Goal: Transaction & Acquisition: Register for event/course

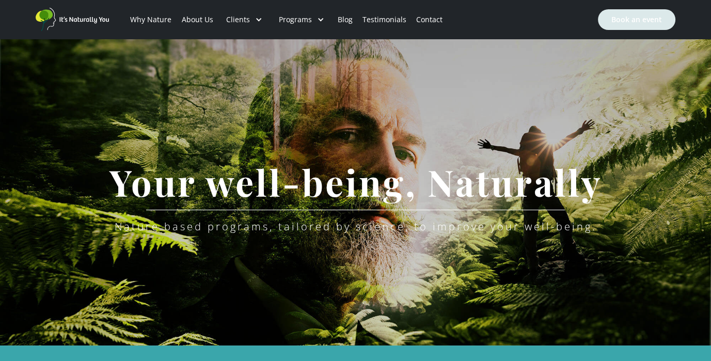
click at [621, 17] on link "Book an event" at bounding box center [636, 19] width 77 height 21
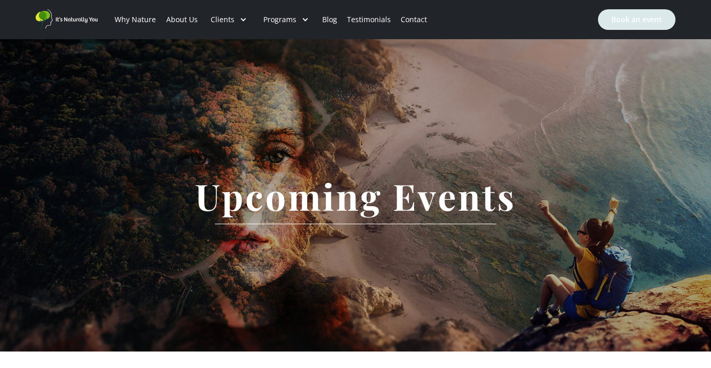
click at [625, 20] on link "Book an event" at bounding box center [636, 19] width 77 height 21
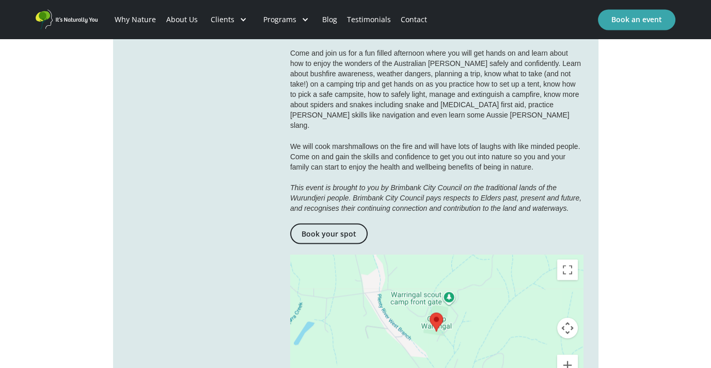
scroll to position [1806, 0]
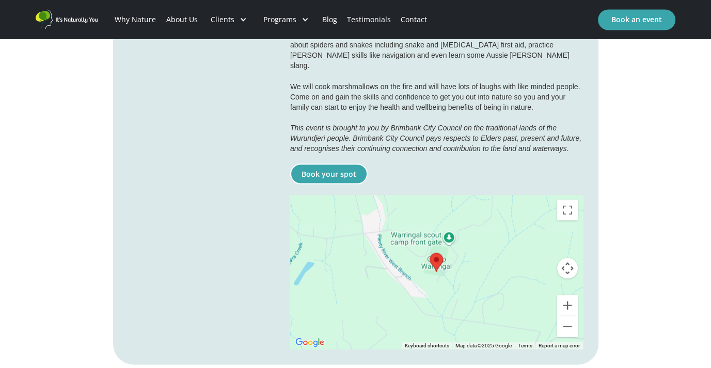
click at [338, 164] on link "Book your spot" at bounding box center [328, 174] width 77 height 21
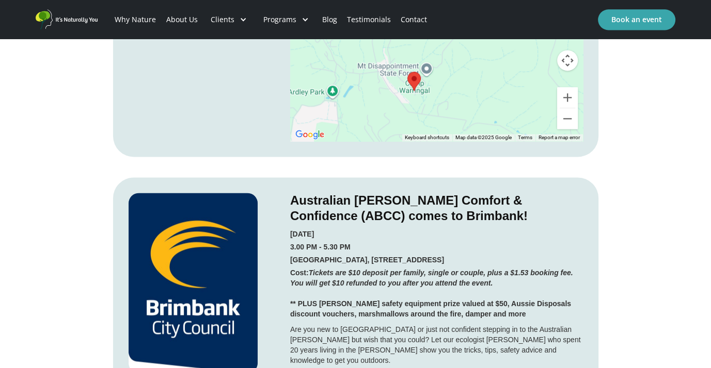
scroll to position [1445, 0]
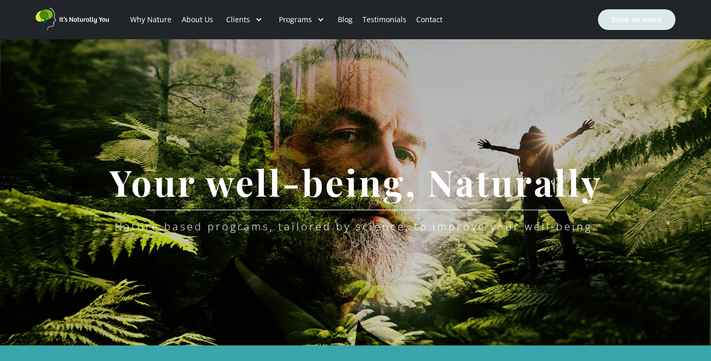
click at [634, 18] on link "Book an event" at bounding box center [636, 19] width 77 height 21
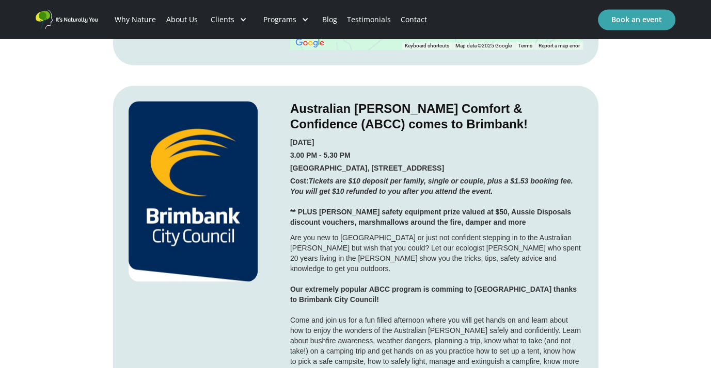
scroll to position [1497, 0]
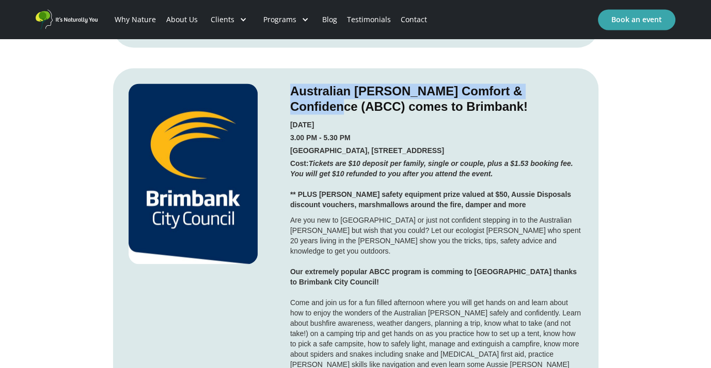
drag, startPoint x: 293, startPoint y: 72, endPoint x: 575, endPoint y: 73, distance: 282.8
click at [575, 84] on h3 "Australian [PERSON_NAME] Comfort & Confidence (ABCC) comes to Brimbank!" at bounding box center [436, 99] width 293 height 31
copy h3 "Australian [PERSON_NAME] Comfort & Confidence (ABCC)"
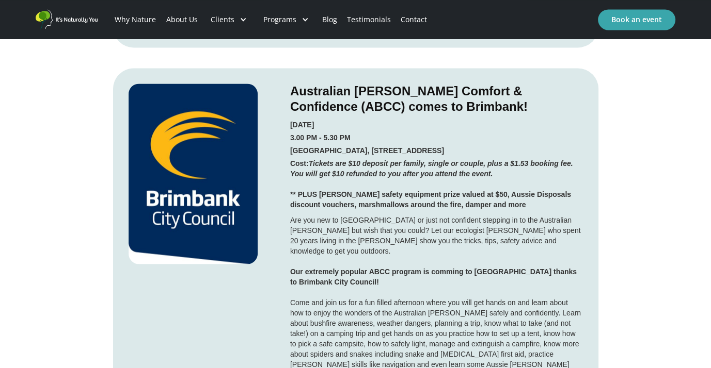
click at [436, 164] on h5 "Cost: Tickets are $10 deposit per family, single or couple, plus a $1.53 bookin…" at bounding box center [436, 184] width 293 height 52
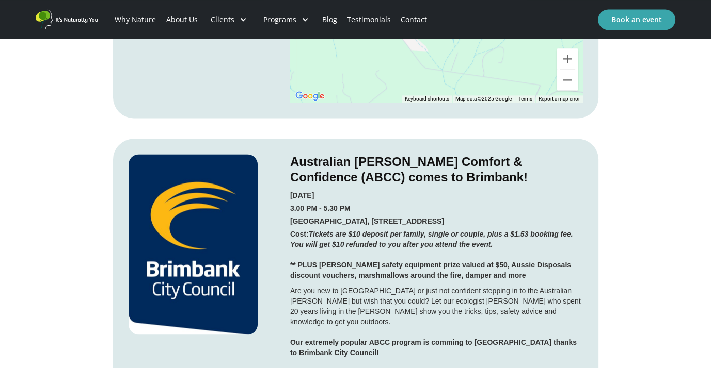
scroll to position [1416, 0]
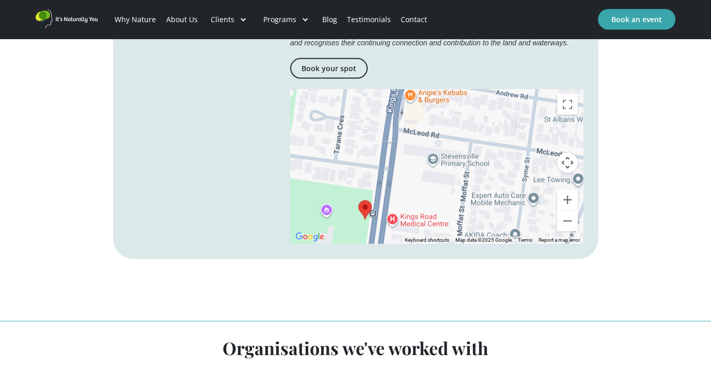
scroll to position [1957, 0]
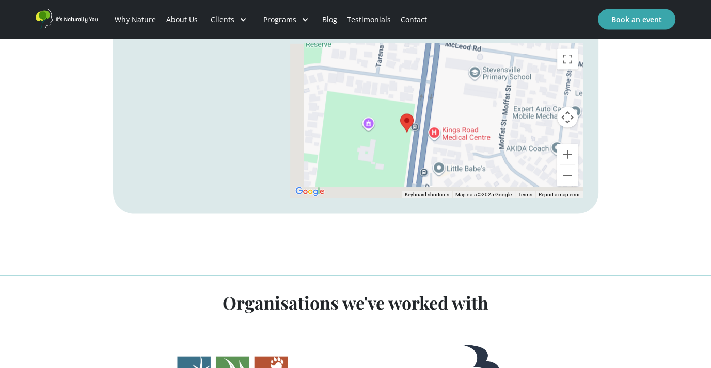
drag, startPoint x: 401, startPoint y: 116, endPoint x: 442, endPoint y: 75, distance: 58.0
click at [442, 75] on div at bounding box center [436, 121] width 293 height 155
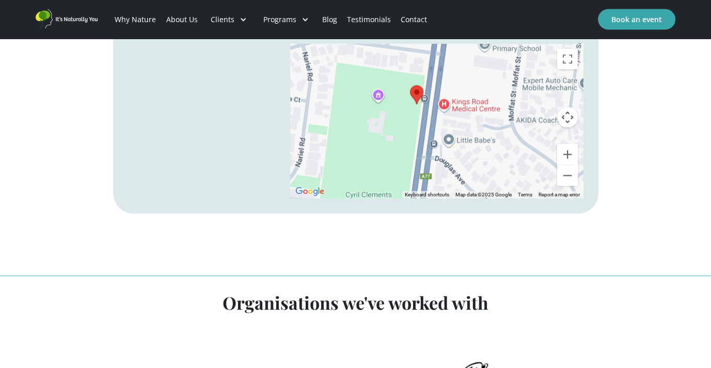
drag, startPoint x: 446, startPoint y: 133, endPoint x: 456, endPoint y: 105, distance: 29.1
click at [456, 105] on div at bounding box center [436, 121] width 293 height 155
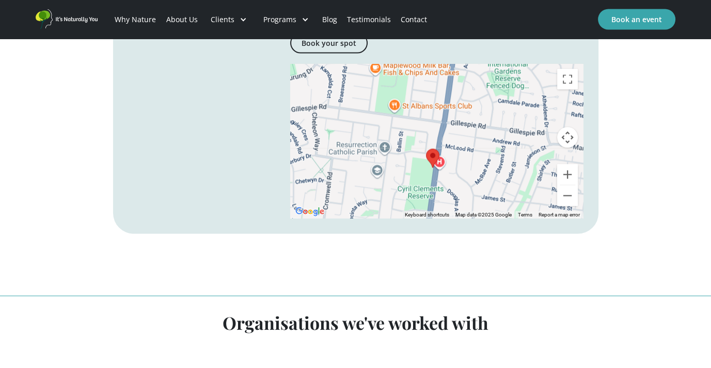
scroll to position [1949, 0]
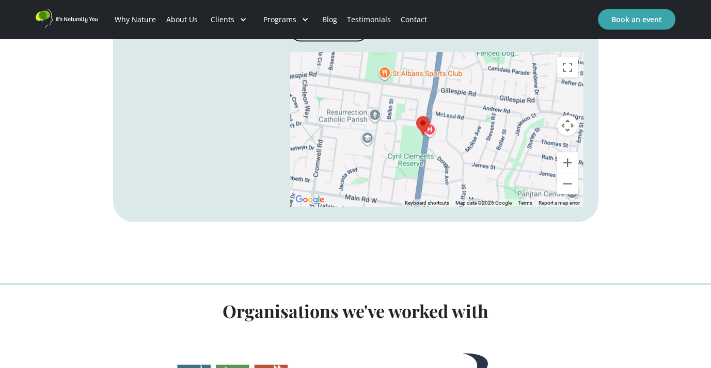
drag, startPoint x: 457, startPoint y: 142, endPoint x: 447, endPoint y: 125, distance: 19.7
click at [447, 125] on div at bounding box center [436, 129] width 293 height 155
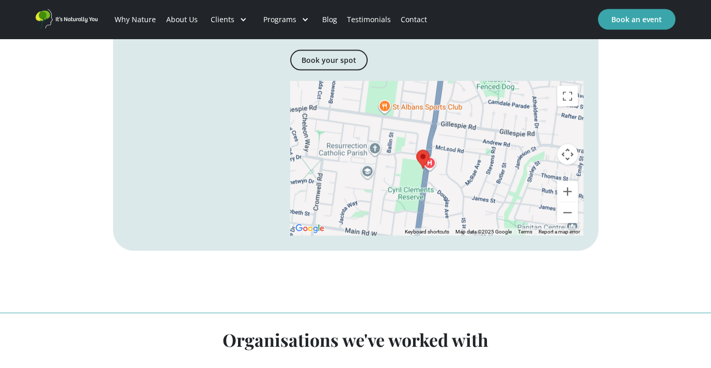
scroll to position [1917, 0]
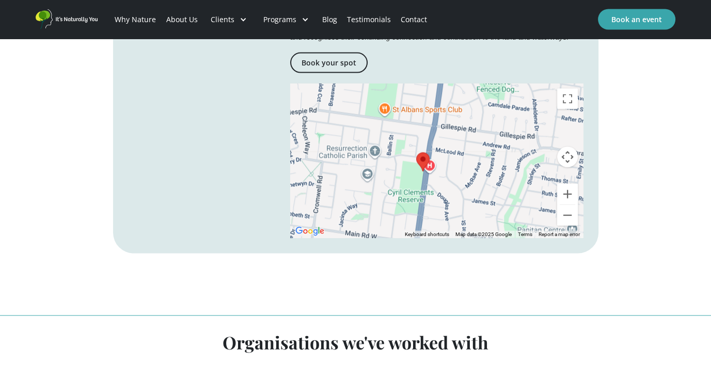
click at [466, 145] on div at bounding box center [436, 161] width 293 height 155
